Goal: Find specific page/section: Find specific page/section

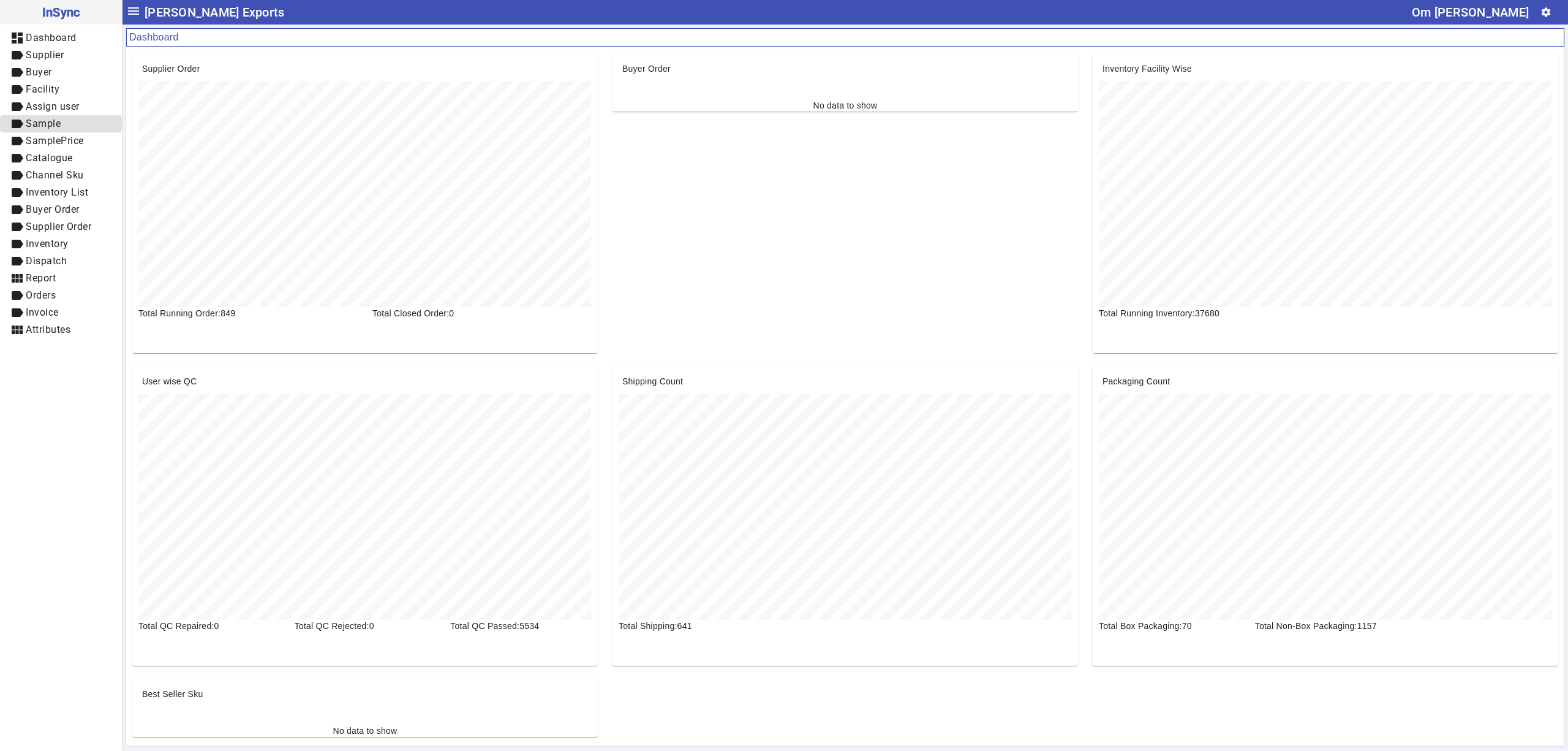
click at [57, 123] on span "Sample" at bounding box center [43, 123] width 35 height 11
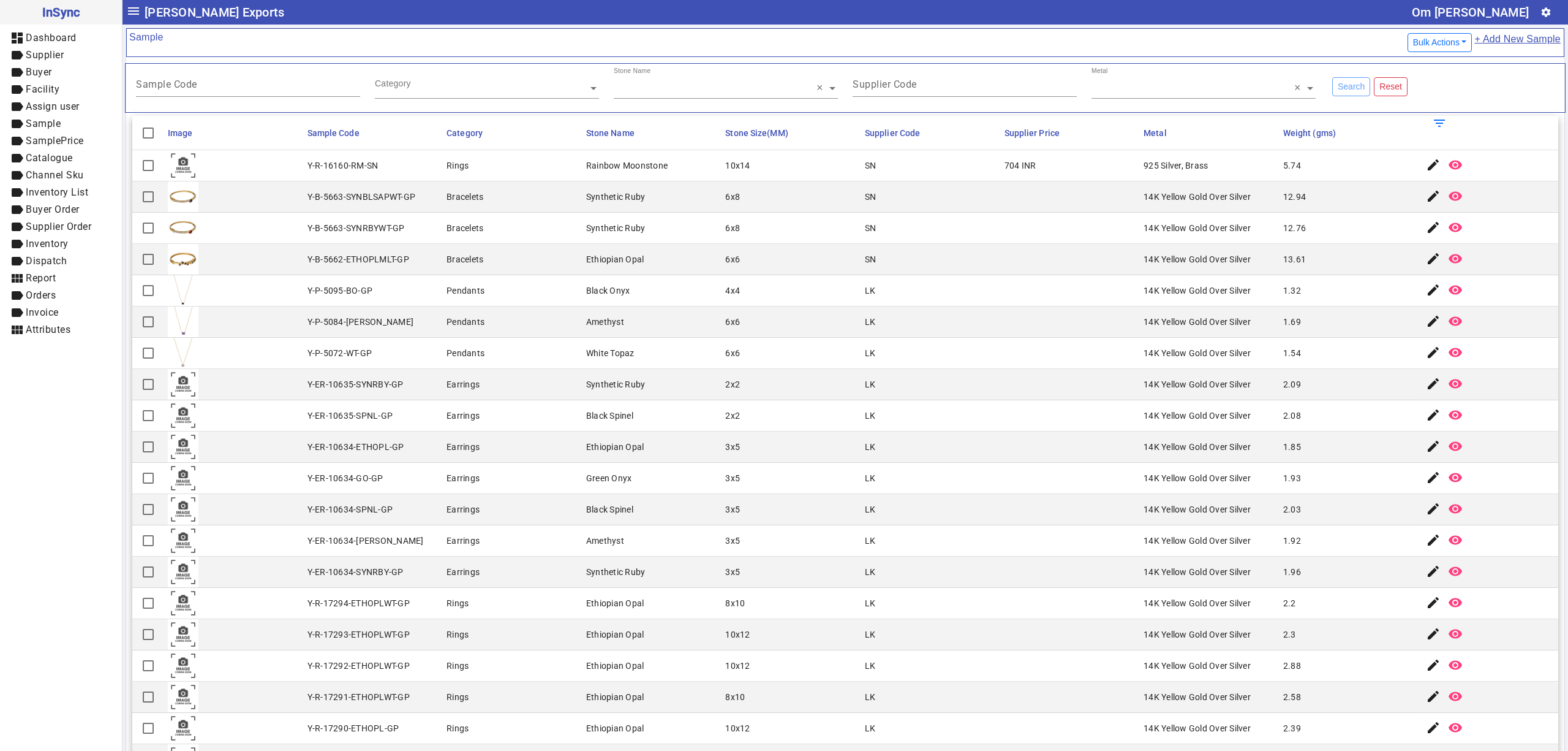
click at [1302, 157] on mat-cell "5.74" at bounding box center [1350, 165] width 140 height 31
click at [1311, 378] on mat-cell "2.09" at bounding box center [1350, 384] width 140 height 31
click at [640, 325] on mat-cell "Amethyst" at bounding box center [653, 322] width 140 height 31
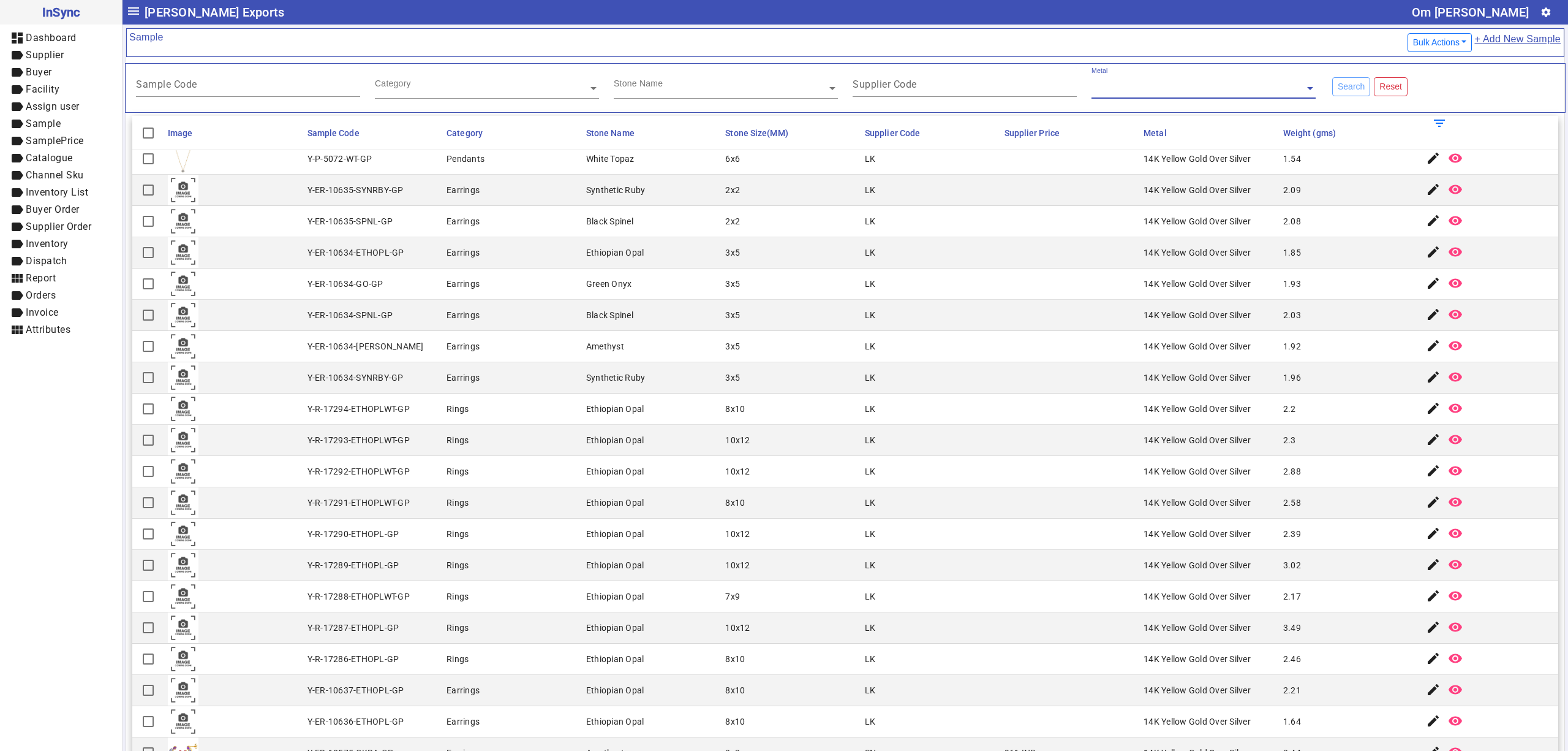
scroll to position [272, 0]
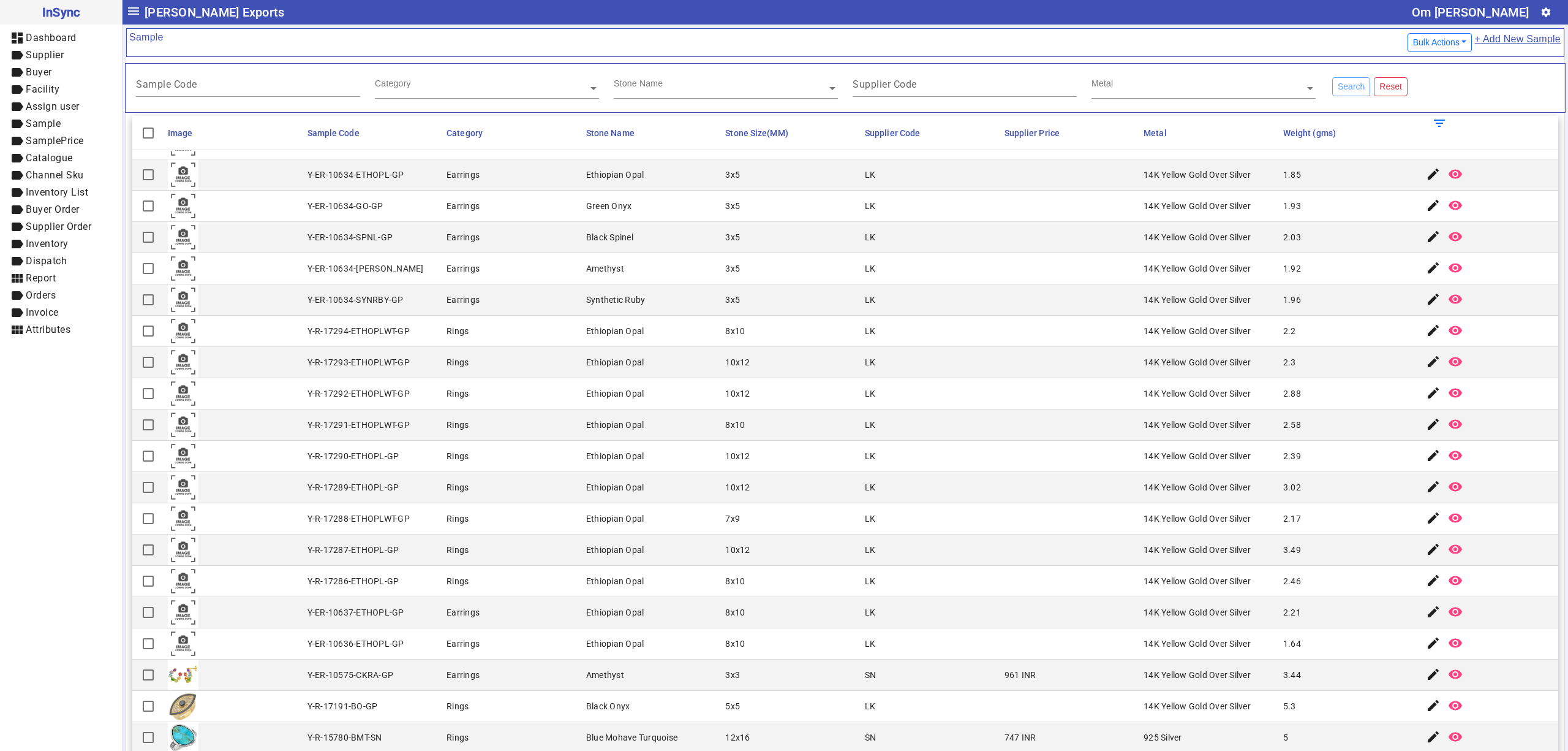
click at [620, 436] on mat-cell "Ethiopian Opal" at bounding box center [653, 424] width 140 height 31
click at [1116, 515] on mat-cell at bounding box center [1071, 518] width 140 height 31
click at [546, 471] on mat-cell "Rings" at bounding box center [513, 456] width 140 height 31
